Goal: Information Seeking & Learning: Learn about a topic

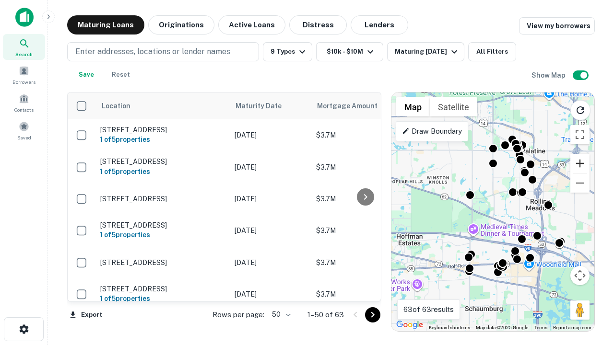
click at [580, 164] on button "Zoom in" at bounding box center [579, 163] width 19 height 19
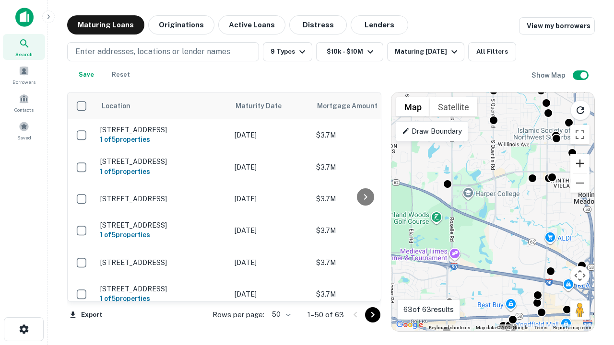
click at [580, 164] on button "Zoom in" at bounding box center [579, 163] width 19 height 19
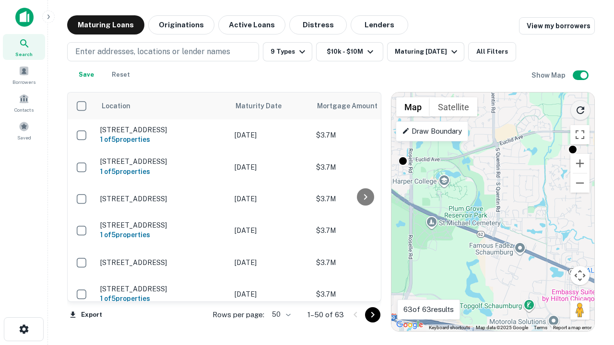
click at [581, 108] on icon "Reload search area" at bounding box center [581, 111] width 12 height 12
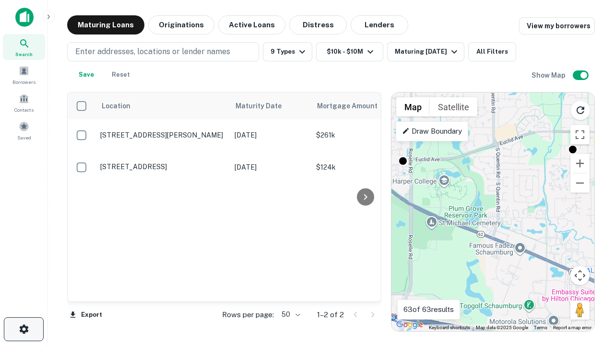
click at [24, 330] on icon "button" at bounding box center [24, 330] width 12 height 12
